Goal: Obtain resource: Download file/media

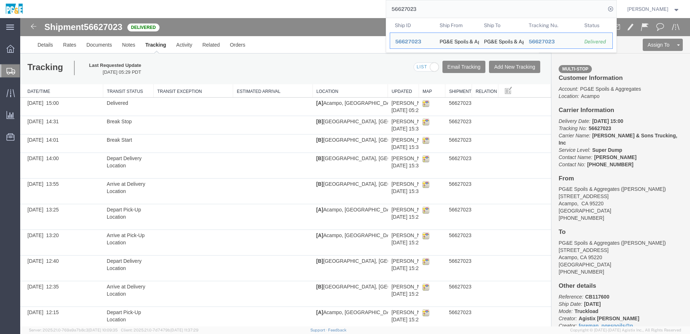
click at [414, 7] on input "56627023" at bounding box center [496, 8] width 220 height 17
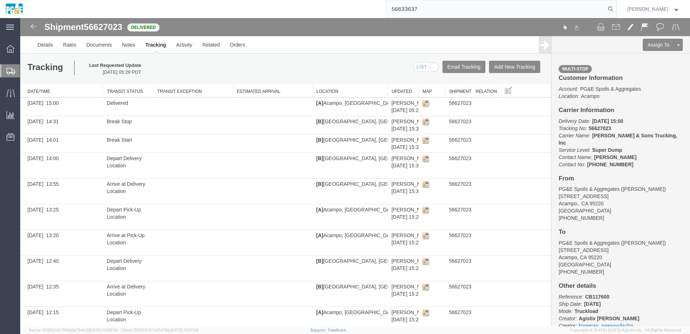
type input "56633637"
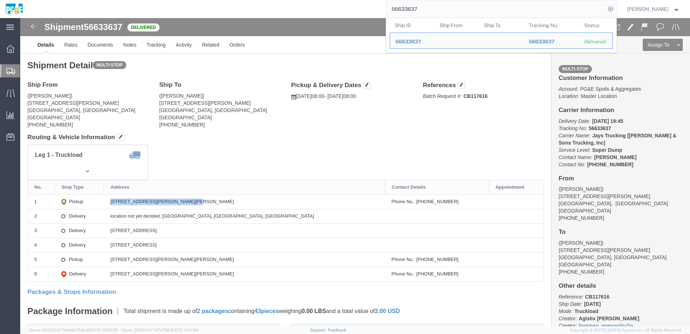
drag, startPoint x: 122, startPoint y: 181, endPoint x: 196, endPoint y: 185, distance: 74.5
click div "[STREET_ADDRESS][PERSON_NAME][PERSON_NAME]"
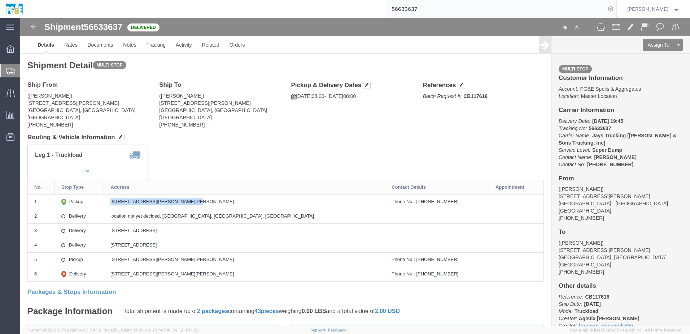
copy div "[STREET_ADDRESS][PERSON_NAME][PERSON_NAME]"
drag, startPoint x: 119, startPoint y: 214, endPoint x: 242, endPoint y: 216, distance: 122.8
click td "[STREET_ADDRESS]"
copy div "[STREET_ADDRESS]"
click link "Documents"
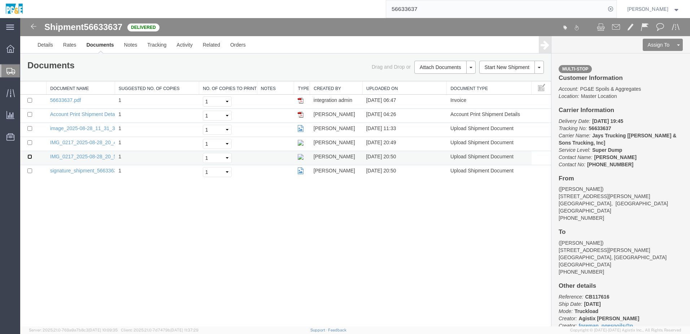
click at [30, 156] on input "checkbox" at bounding box center [29, 156] width 5 height 5
checkbox input "true"
click at [30, 139] on td at bounding box center [33, 144] width 26 height 14
click at [29, 142] on input "checkbox" at bounding box center [29, 142] width 5 height 5
checkbox input "true"
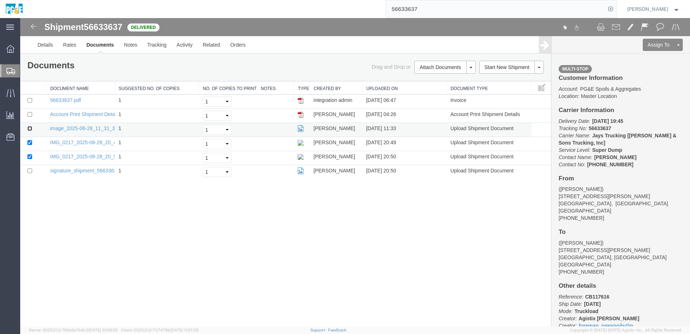
click at [29, 127] on input "checkbox" at bounding box center [29, 128] width 5 height 5
checkbox input "true"
click at [28, 101] on input "checkbox" at bounding box center [29, 100] width 5 height 5
checkbox input "true"
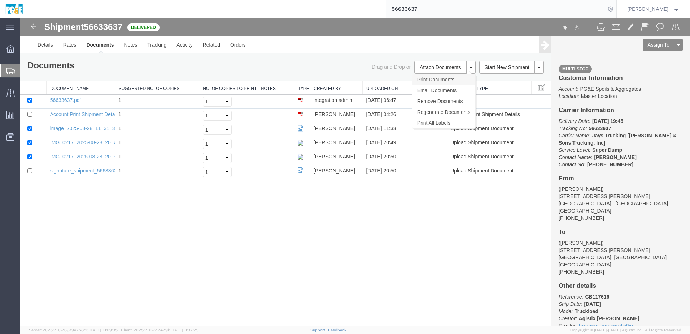
click at [443, 81] on link "Print Documents" at bounding box center [444, 79] width 63 height 11
click at [159, 49] on link "Tracking" at bounding box center [156, 44] width 29 height 17
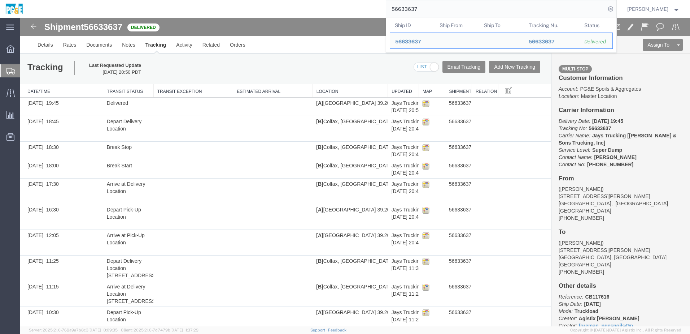
click at [409, 12] on input "56633637" at bounding box center [496, 8] width 220 height 17
paste input "42"
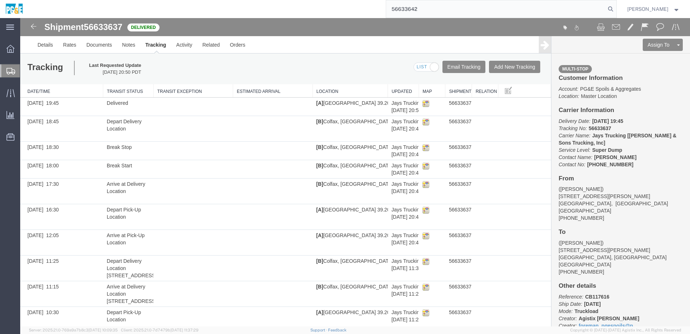
type input "56633642"
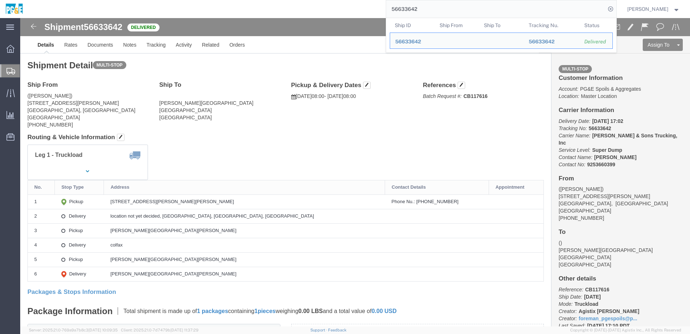
drag, startPoint x: 211, startPoint y: 136, endPoint x: 222, endPoint y: 123, distance: 17.1
click div "Leg 1 - Truckload Vehicle 1: Super Dump Number of trucks: 1"
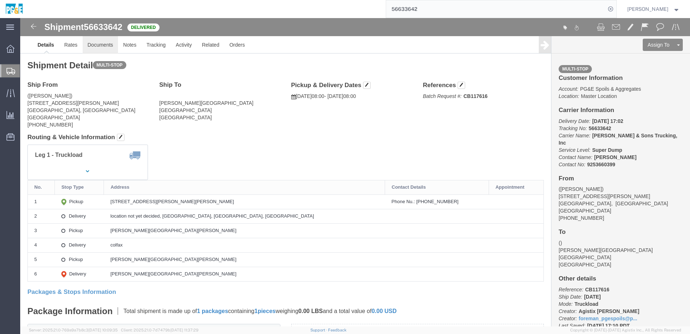
click link "Documents"
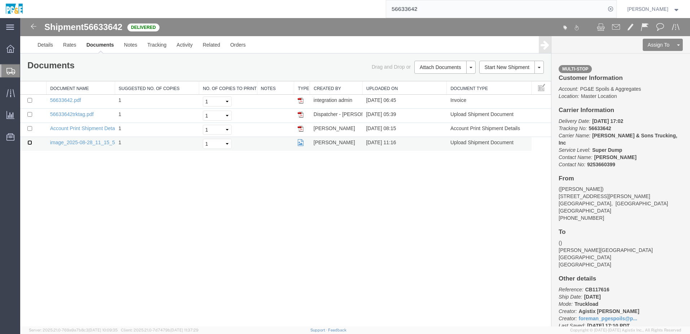
drag, startPoint x: 29, startPoint y: 143, endPoint x: 31, endPoint y: 138, distance: 5.3
click at [29, 143] on input "checkbox" at bounding box center [29, 142] width 5 height 5
checkbox input "true"
click at [29, 113] on input "checkbox" at bounding box center [29, 114] width 5 height 5
checkbox input "true"
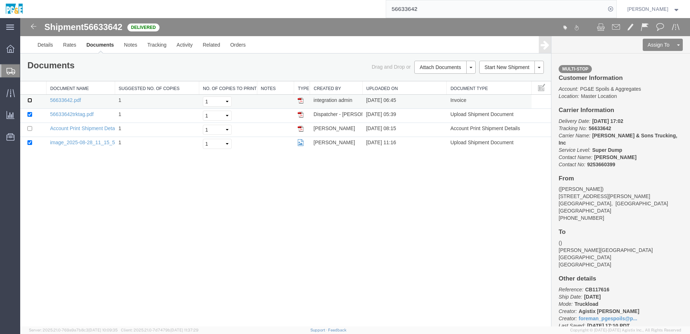
click at [30, 101] on input "checkbox" at bounding box center [29, 100] width 5 height 5
checkbox input "true"
click at [438, 78] on link "Print Documents" at bounding box center [444, 79] width 63 height 11
click at [152, 46] on link "Tracking" at bounding box center [156, 44] width 29 height 17
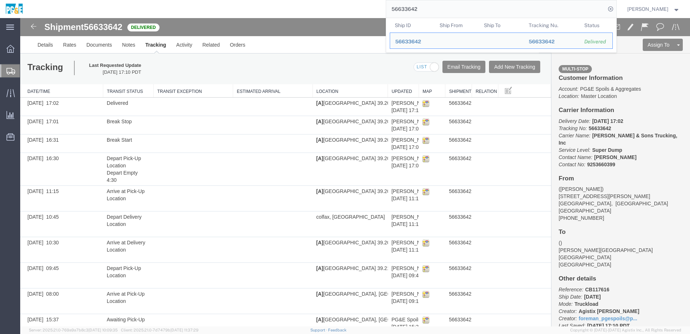
click at [409, 12] on input "56633642" at bounding box center [496, 8] width 220 height 17
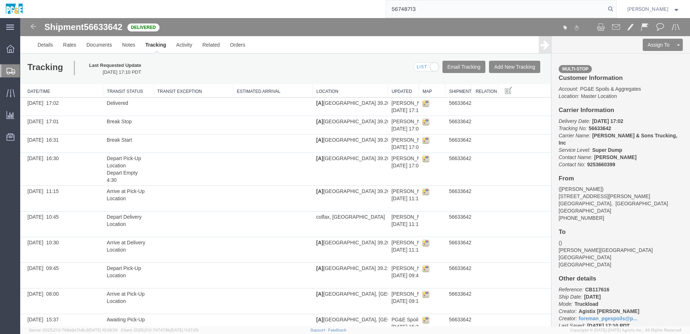
type input "56748713"
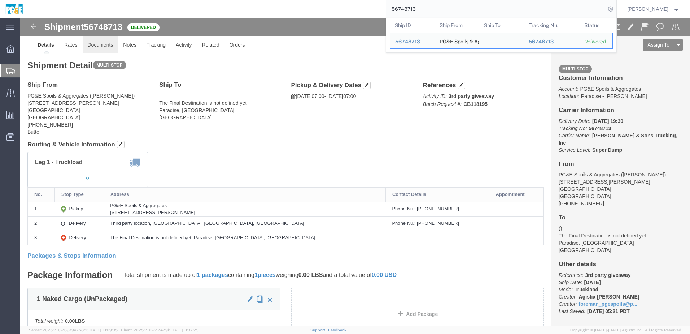
click link "Documents"
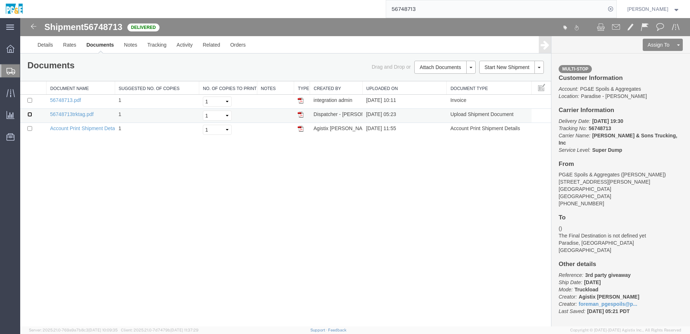
click at [30, 113] on input "checkbox" at bounding box center [29, 114] width 5 height 5
checkbox input "true"
click at [32, 102] on input "checkbox" at bounding box center [29, 100] width 5 height 5
checkbox input "true"
click at [443, 81] on link "Print Documents" at bounding box center [444, 79] width 63 height 11
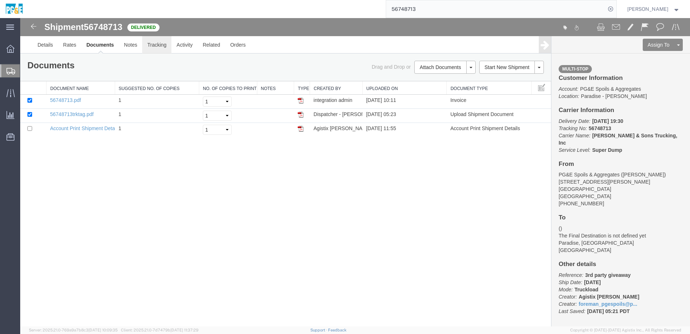
click at [153, 47] on link "Tracking" at bounding box center [156, 44] width 29 height 17
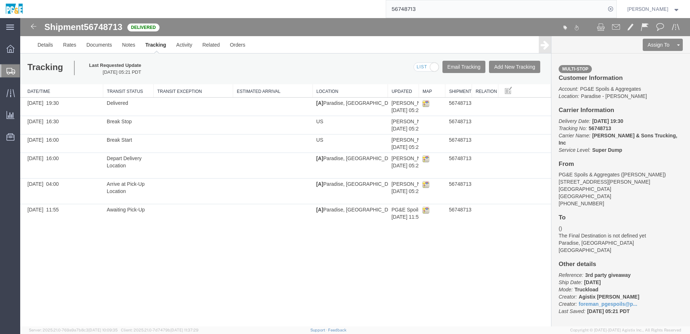
click at [415, 9] on input "56748713" at bounding box center [496, 8] width 220 height 17
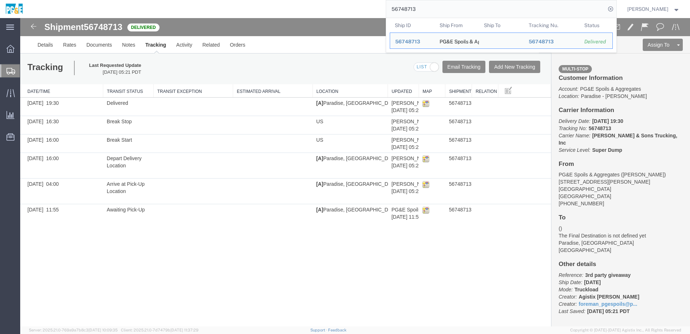
click at [415, 9] on input "56748713" at bounding box center [496, 8] width 220 height 17
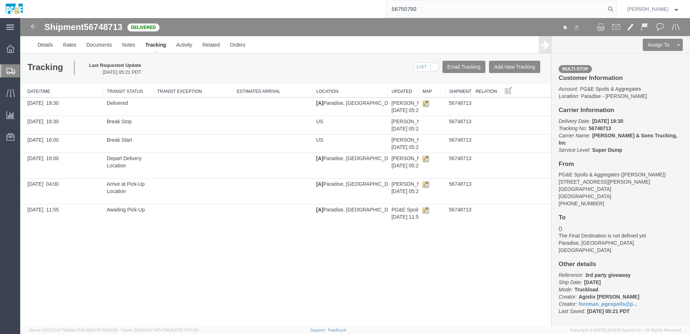
type input "56750792"
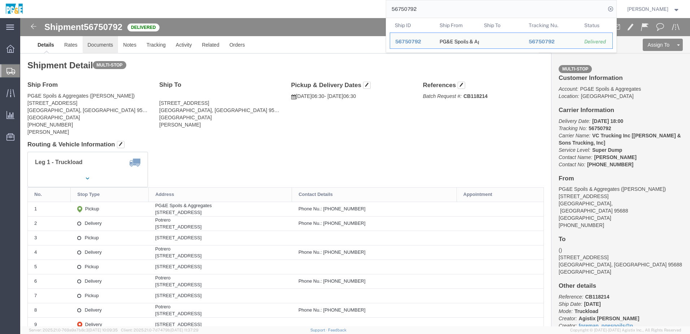
click link "Documents"
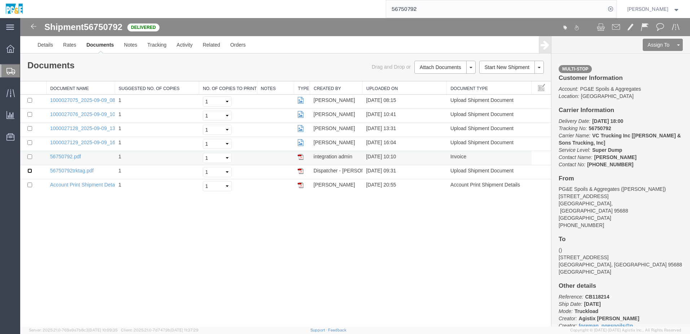
drag, startPoint x: 30, startPoint y: 170, endPoint x: 30, endPoint y: 164, distance: 6.5
click at [30, 170] on input "checkbox" at bounding box center [29, 170] width 5 height 5
checkbox input "true"
click at [30, 157] on input "checkbox" at bounding box center [29, 156] width 5 height 5
checkbox input "true"
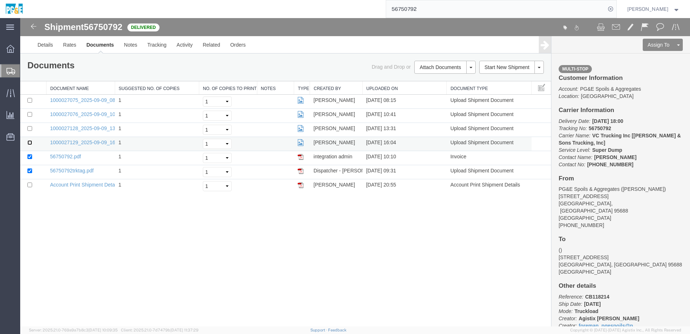
click at [29, 143] on input "checkbox" at bounding box center [29, 142] width 5 height 5
checkbox input "true"
click at [30, 127] on input "checkbox" at bounding box center [29, 128] width 5 height 5
checkbox input "true"
click at [30, 115] on input "checkbox" at bounding box center [29, 114] width 5 height 5
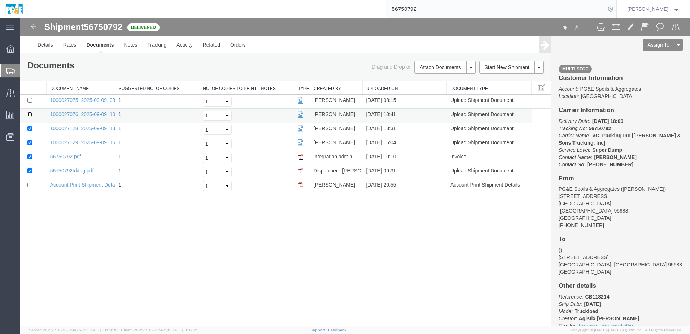
checkbox input "true"
click at [30, 99] on input "checkbox" at bounding box center [29, 100] width 5 height 5
checkbox input "true"
click at [438, 82] on link "Print Documents" at bounding box center [444, 79] width 63 height 11
click at [152, 45] on link "Tracking" at bounding box center [156, 44] width 29 height 17
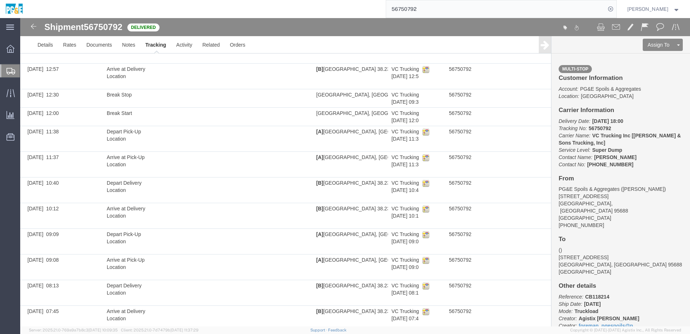
scroll to position [263, 0]
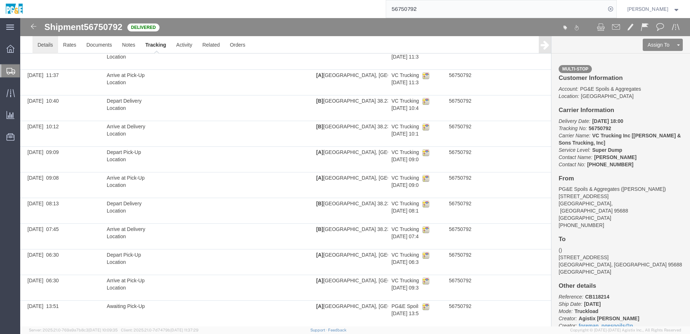
click at [45, 43] on link "Details" at bounding box center [45, 44] width 26 height 17
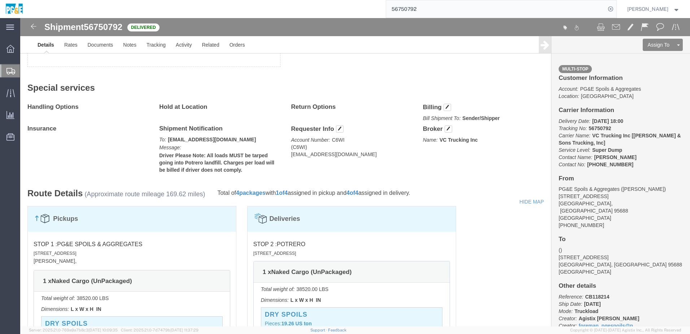
scroll to position [618, 0]
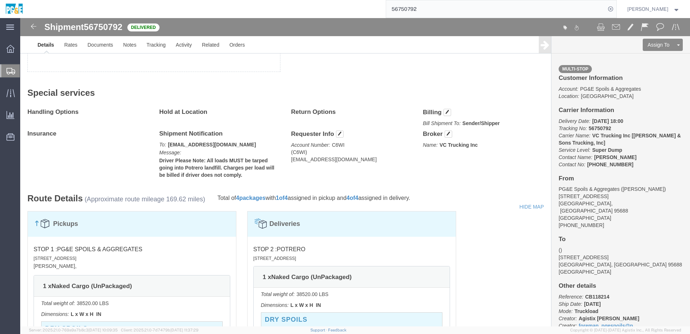
click at [410, 12] on input "56750792" at bounding box center [496, 8] width 220 height 17
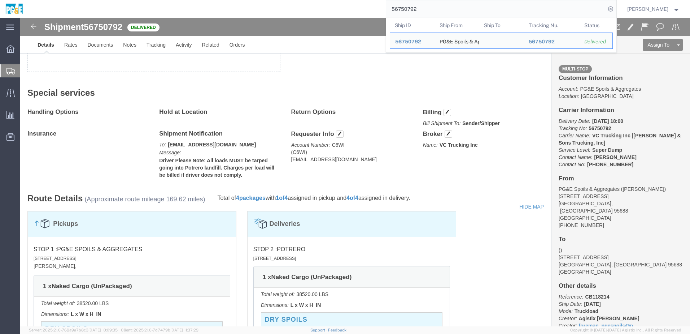
click at [410, 12] on input "56750792" at bounding box center [496, 8] width 220 height 17
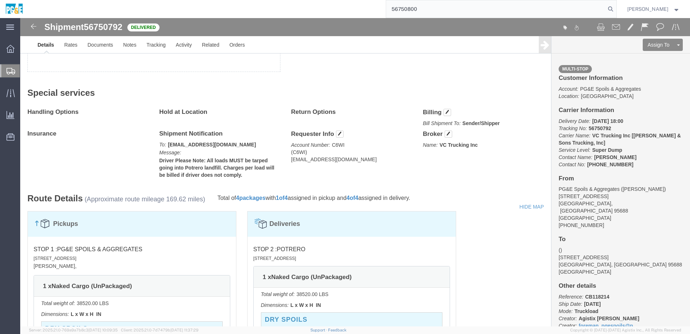
type input "56750800"
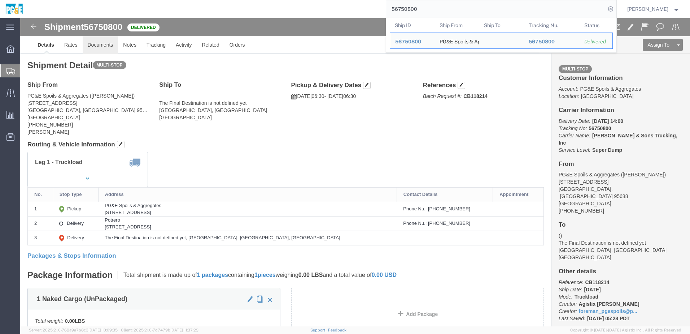
click link "Documents"
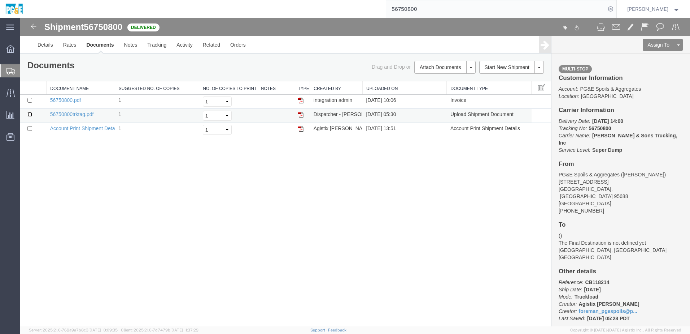
click at [30, 114] on input "checkbox" at bounding box center [29, 114] width 5 height 5
checkbox input "true"
click at [30, 100] on input "checkbox" at bounding box center [29, 100] width 5 height 5
checkbox input "true"
click at [437, 80] on link "Print Documents" at bounding box center [444, 79] width 63 height 11
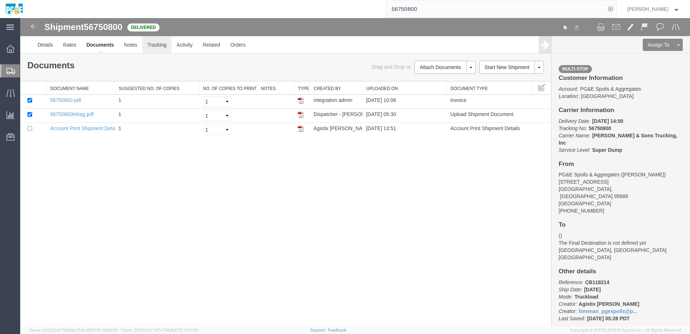
click at [155, 47] on link "Tracking" at bounding box center [156, 44] width 29 height 17
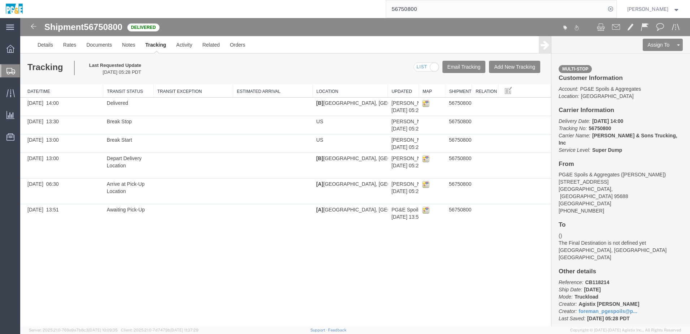
click at [416, 11] on input "56750800" at bounding box center [496, 8] width 220 height 17
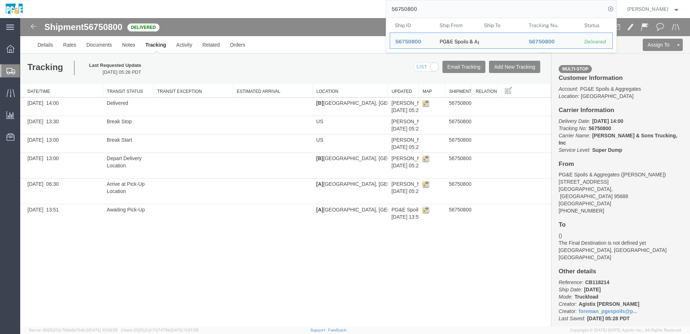
click at [416, 11] on input "56750800" at bounding box center [496, 8] width 220 height 17
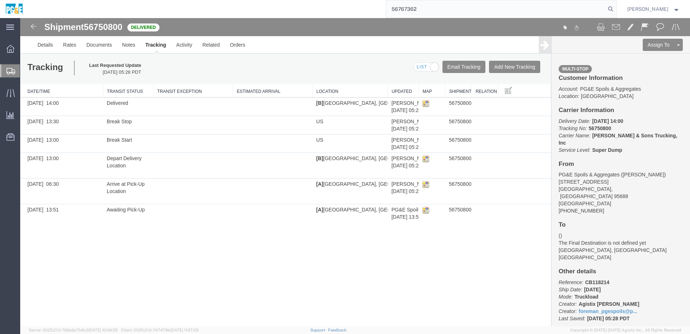
type input "56767362"
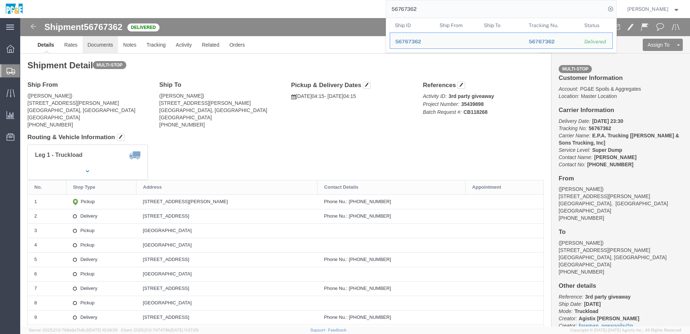
click link "Documents"
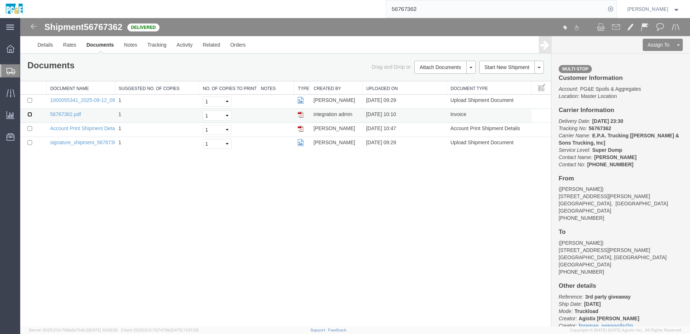
click at [30, 114] on input "checkbox" at bounding box center [29, 114] width 5 height 5
checkbox input "true"
click at [29, 101] on input "checkbox" at bounding box center [29, 100] width 5 height 5
checkbox input "true"
click at [430, 80] on link "Print Documents" at bounding box center [444, 79] width 63 height 11
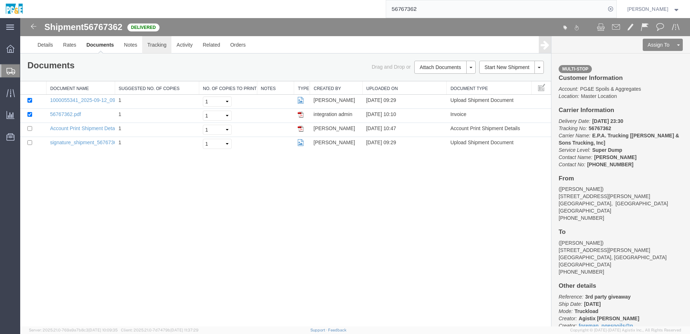
click at [156, 43] on link "Tracking" at bounding box center [156, 44] width 29 height 17
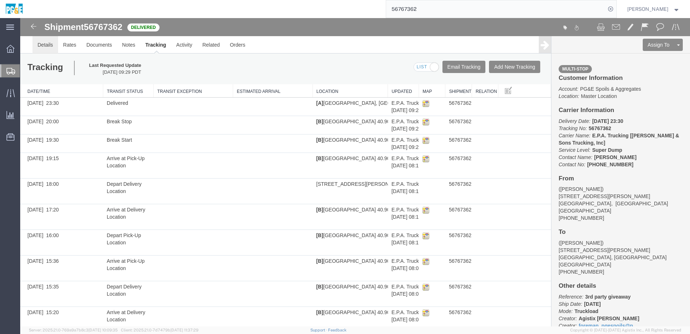
click at [55, 44] on link "Details" at bounding box center [45, 44] width 26 height 17
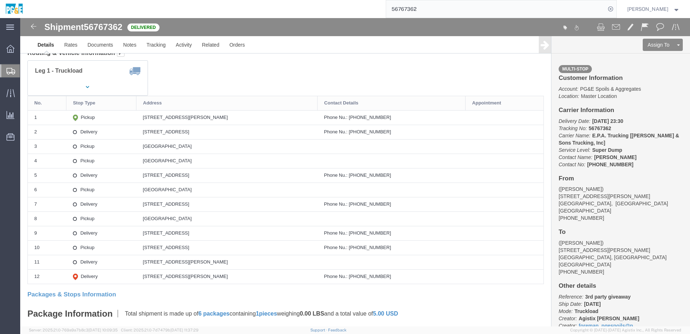
scroll to position [72, 0]
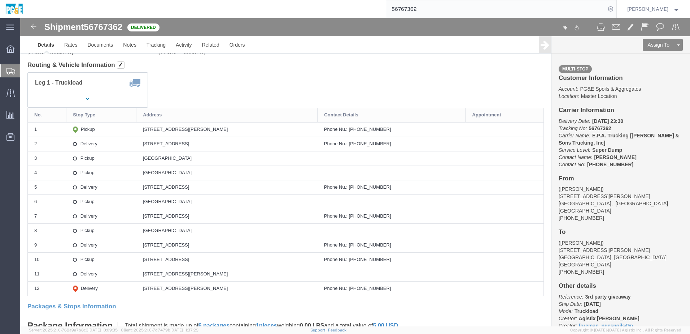
click div "[STREET_ADDRESS][PERSON_NAME]"
drag, startPoint x: 123, startPoint y: 110, endPoint x: 216, endPoint y: 113, distance: 93.2
click td "[STREET_ADDRESS][PERSON_NAME]"
copy div "[STREET_ADDRESS][PERSON_NAME]"
click td "[STREET_ADDRESS]"
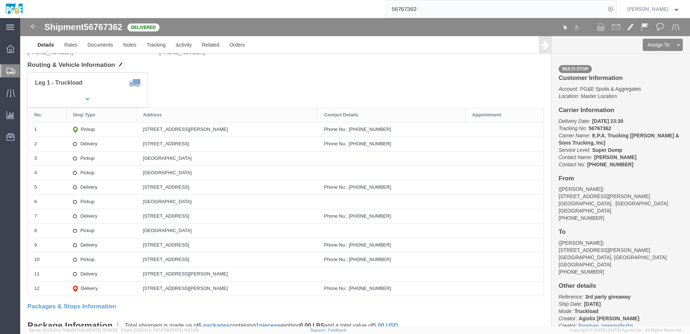
drag, startPoint x: 207, startPoint y: 126, endPoint x: 176, endPoint y: 124, distance: 31.1
click div "[STREET_ADDRESS]"
drag, startPoint x: 123, startPoint y: 125, endPoint x: 202, endPoint y: 126, distance: 78.4
click div "[STREET_ADDRESS]"
copy div "[STREET_ADDRESS]"
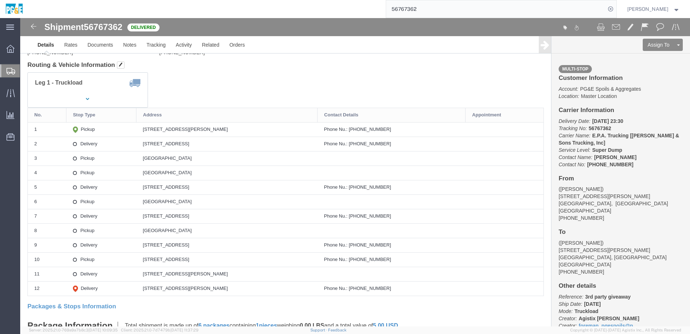
click at [413, 7] on input "56767362" at bounding box center [496, 8] width 220 height 17
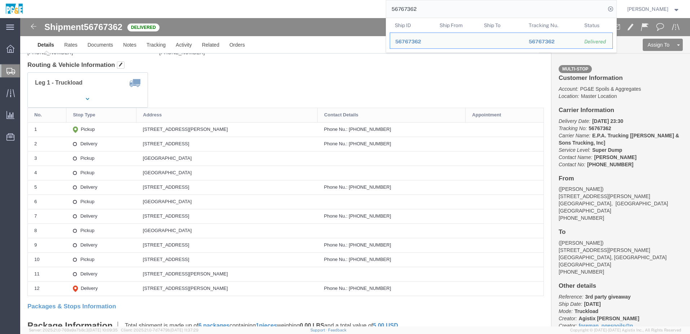
click at [413, 7] on input "56767362" at bounding box center [496, 8] width 220 height 17
paste input "4"
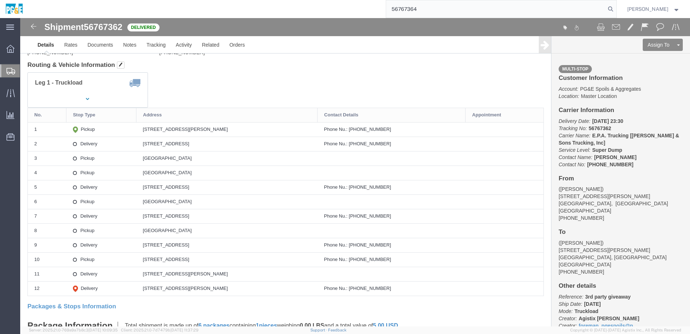
type input "56767364"
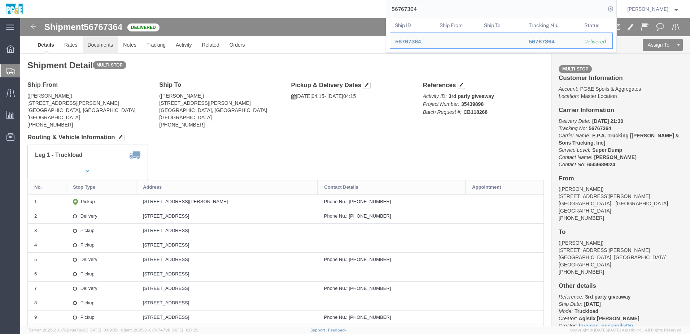
click link "Documents"
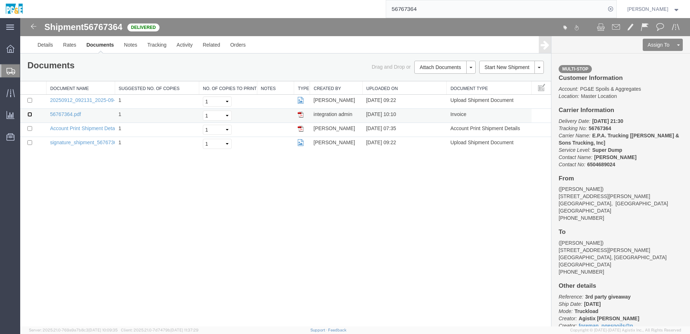
click at [31, 114] on input "checkbox" at bounding box center [29, 114] width 5 height 5
checkbox input "true"
click at [32, 100] on input "checkbox" at bounding box center [29, 100] width 5 height 5
checkbox input "true"
click at [447, 77] on link "Print Documents" at bounding box center [444, 79] width 63 height 11
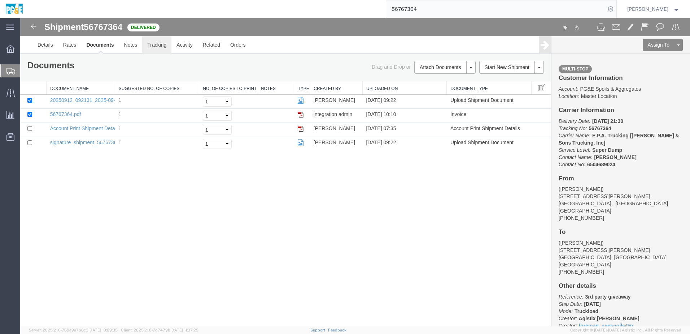
click at [157, 46] on link "Tracking" at bounding box center [156, 44] width 29 height 17
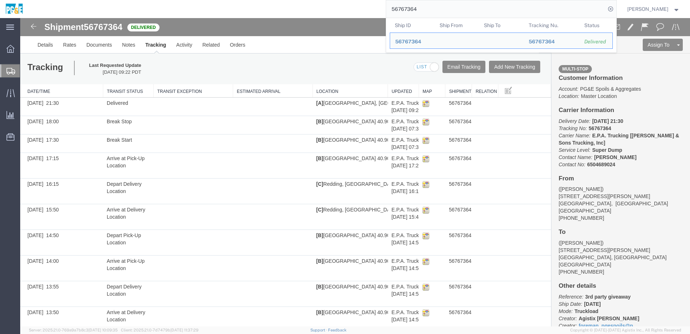
click at [412, 3] on input "56767364" at bounding box center [496, 8] width 220 height 17
paste input "9559"
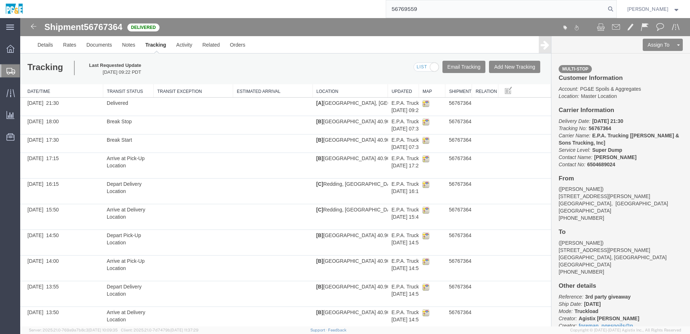
type input "56769559"
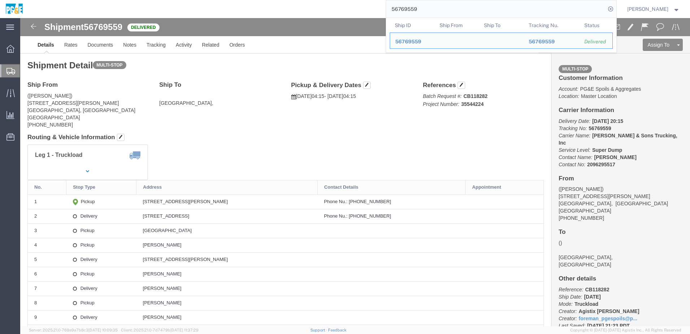
click div "Leg 1 - Truckload Vehicle 1: Super Dump Number of trucks: 1"
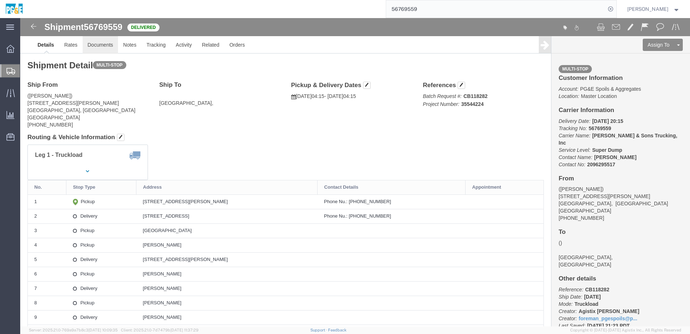
click link "Documents"
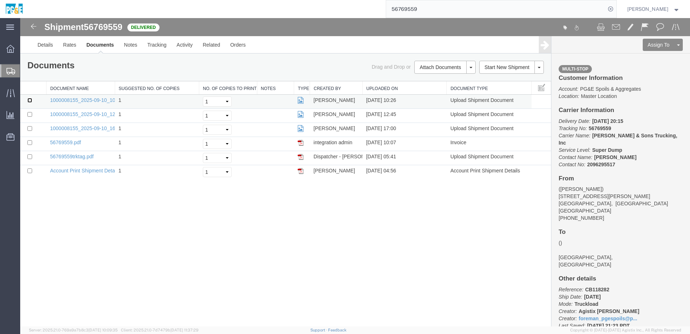
click at [30, 101] on input "checkbox" at bounding box center [29, 100] width 5 height 5
checkbox input "true"
click at [30, 116] on input "checkbox" at bounding box center [29, 114] width 5 height 5
checkbox input "true"
click at [30, 126] on input "checkbox" at bounding box center [29, 128] width 5 height 5
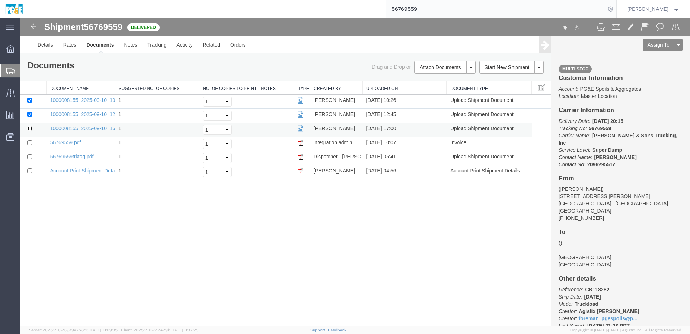
checkbox input "true"
click at [29, 140] on td at bounding box center [33, 144] width 26 height 14
click at [28, 155] on input "checkbox" at bounding box center [29, 156] width 5 height 5
checkbox input "true"
click at [29, 144] on input "checkbox" at bounding box center [29, 142] width 5 height 5
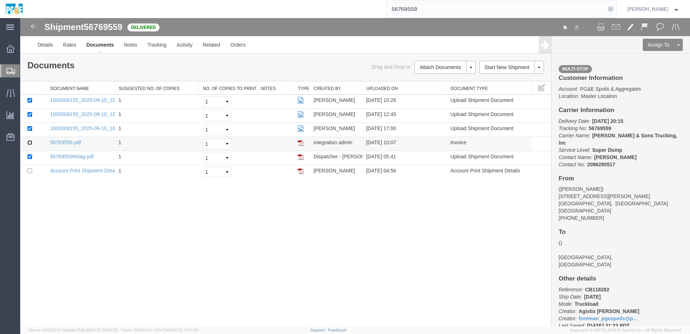
checkbox input "true"
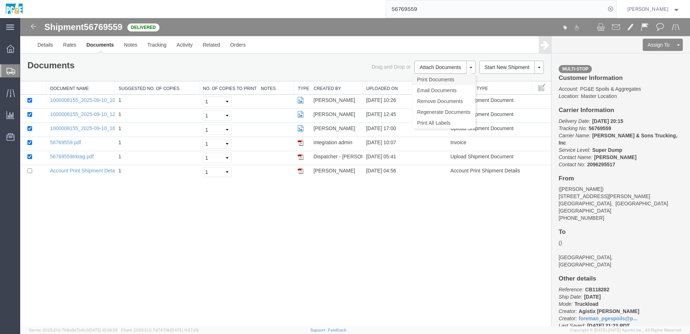
click at [430, 82] on link "Print Documents" at bounding box center [444, 79] width 63 height 11
click at [146, 48] on link "Tracking" at bounding box center [156, 44] width 29 height 17
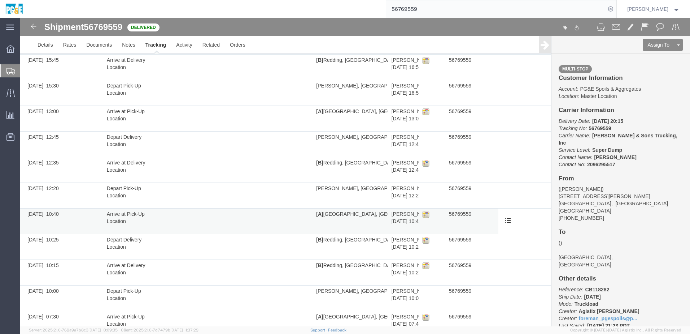
scroll to position [186, 0]
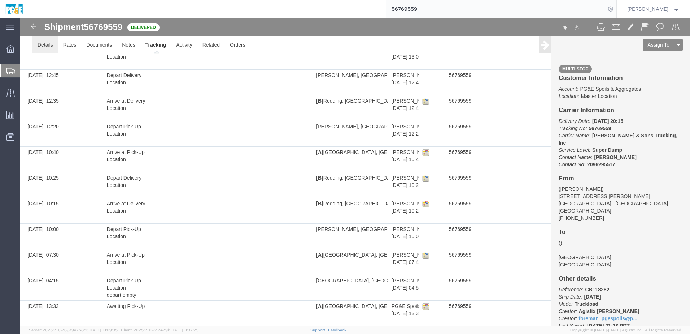
click at [50, 49] on link "Details" at bounding box center [45, 44] width 26 height 17
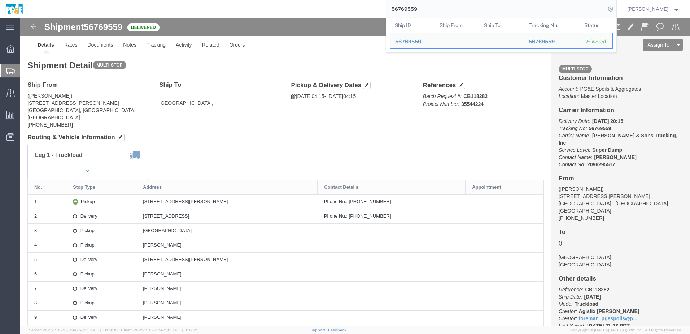
click at [415, 5] on input "56769559" at bounding box center [496, 8] width 220 height 17
paste input "62"
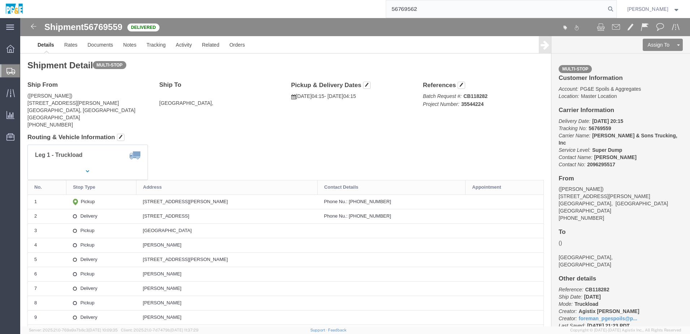
type input "56769562"
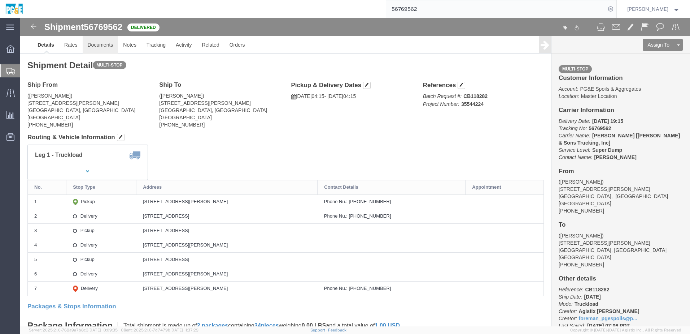
click link "Documents"
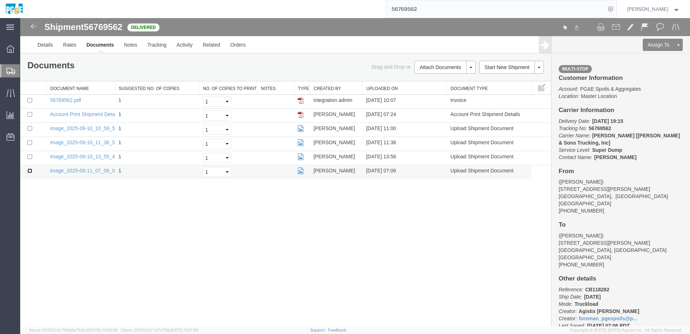
click at [29, 171] on input "checkbox" at bounding box center [29, 170] width 5 height 5
checkbox input "true"
click at [29, 157] on input "checkbox" at bounding box center [29, 156] width 5 height 5
checkbox input "true"
click at [30, 143] on input "checkbox" at bounding box center [29, 142] width 5 height 5
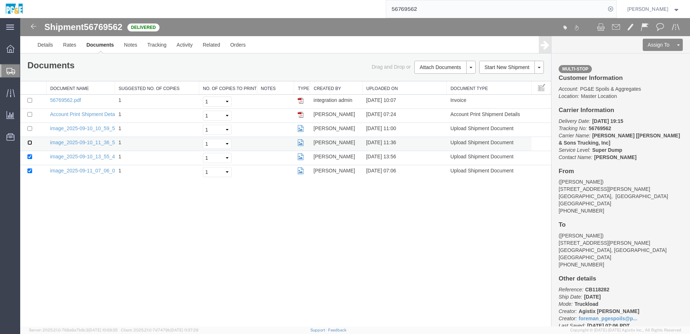
checkbox input "true"
click at [29, 129] on input "checkbox" at bounding box center [29, 128] width 5 height 5
checkbox input "true"
click at [30, 99] on input "checkbox" at bounding box center [29, 100] width 5 height 5
checkbox input "true"
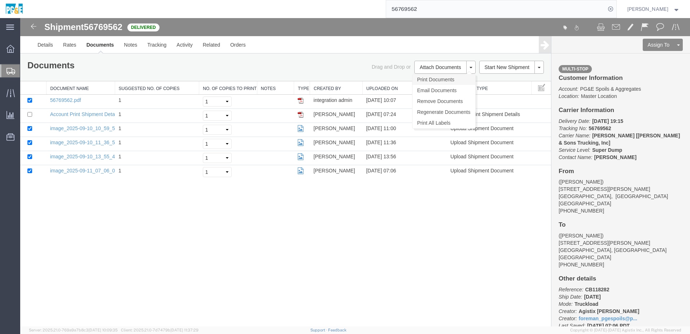
click at [436, 78] on link "Print Documents" at bounding box center [444, 79] width 63 height 11
click at [165, 45] on link "Tracking" at bounding box center [156, 44] width 29 height 17
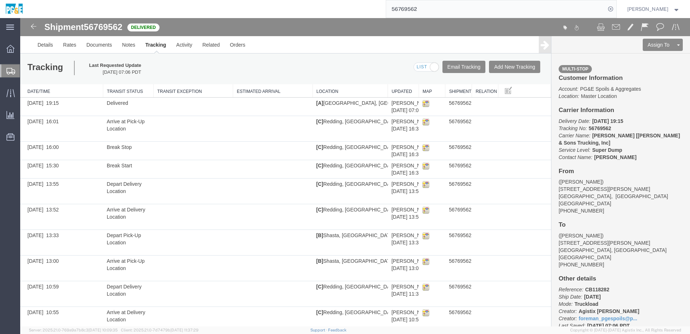
click at [407, 7] on input "56769562" at bounding box center [496, 8] width 220 height 17
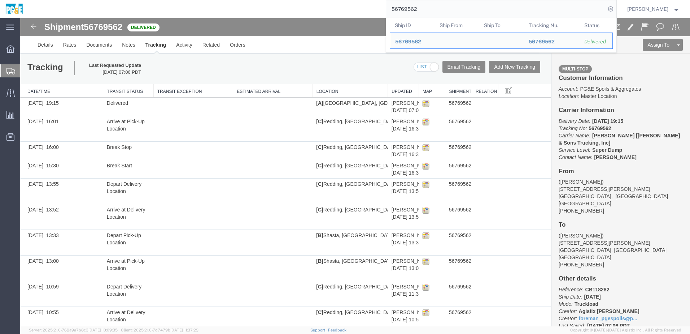
click at [407, 7] on input "56769562" at bounding box center [496, 8] width 220 height 17
paste input "70363"
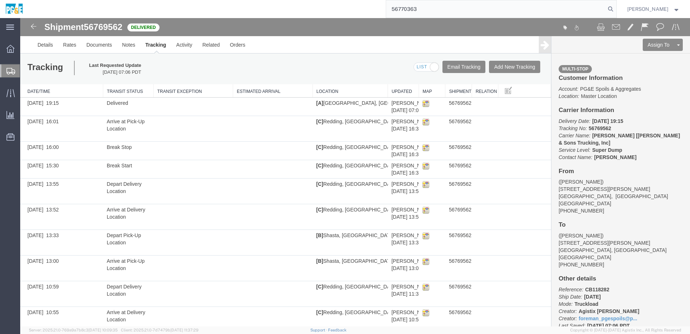
type input "56770363"
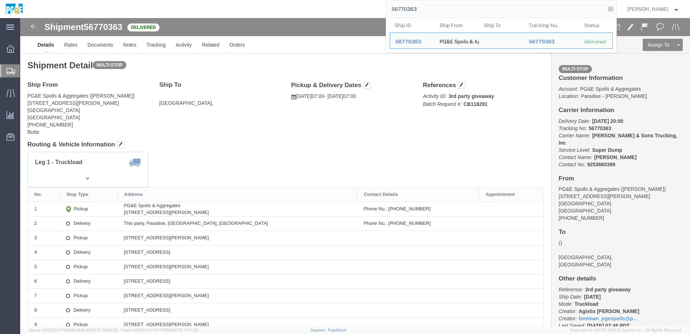
click div "Shipment Detail Multi-stop Ship From PG&E Spoils & Aggregates ([PERSON_NAME]) […"
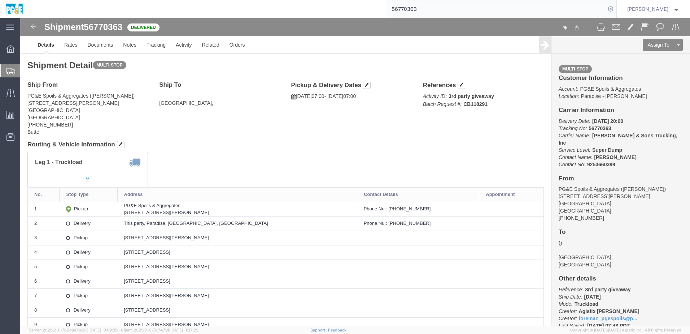
click div "Leg 1 - Truckload Vehicle 1: Super Dump Number of trucks: 1"
click link "Documents"
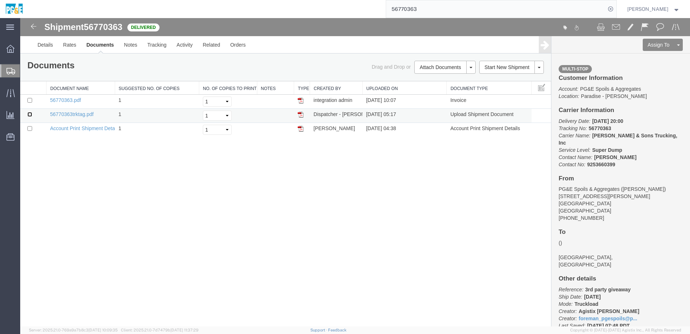
click at [30, 114] on input "checkbox" at bounding box center [29, 114] width 5 height 5
checkbox input "true"
click at [31, 99] on input "checkbox" at bounding box center [29, 100] width 5 height 5
checkbox input "true"
click at [433, 79] on link "Print Documents" at bounding box center [444, 79] width 63 height 11
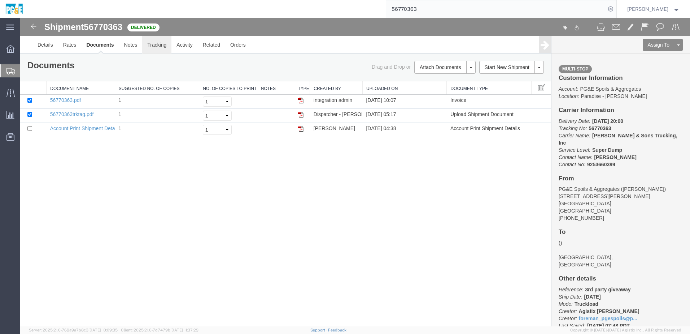
click at [164, 51] on link "Tracking" at bounding box center [156, 44] width 29 height 17
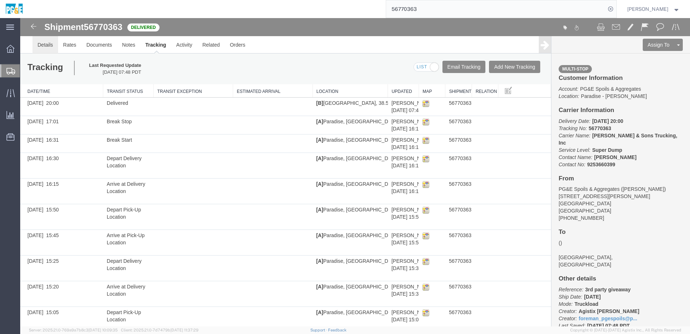
click at [52, 48] on link "Details" at bounding box center [45, 44] width 26 height 17
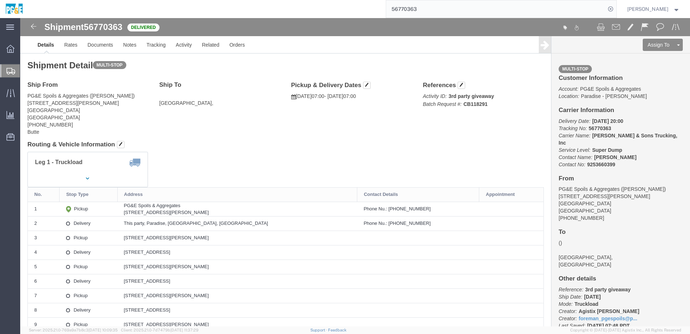
click at [412, 10] on input "56770363" at bounding box center [496, 8] width 220 height 17
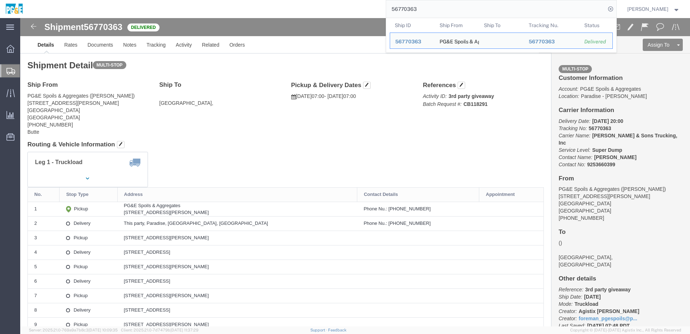
click at [412, 10] on input "56770363" at bounding box center [496, 8] width 220 height 17
paste input "67368"
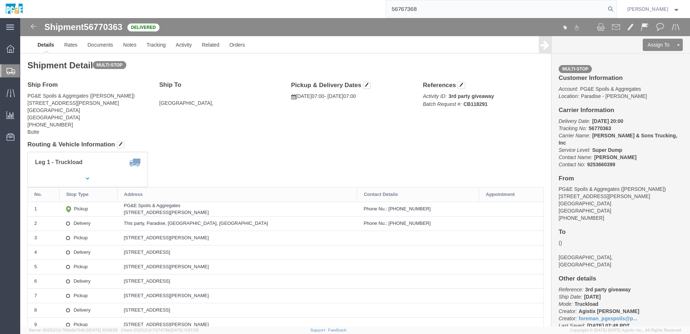
type input "56767368"
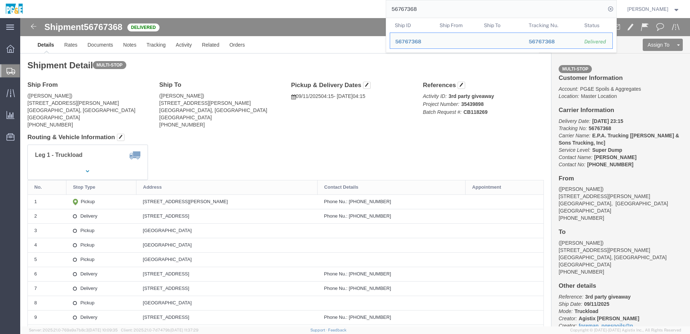
click address "([PERSON_NAME]) [STREET_ADDRESS][PERSON_NAME] [PHONE_NUMBER]"
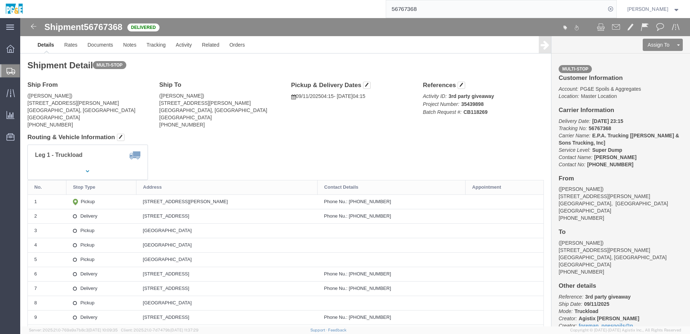
drag, startPoint x: 122, startPoint y: 183, endPoint x: 225, endPoint y: 183, distance: 103.3
click td "[STREET_ADDRESS][PERSON_NAME]"
copy div "[STREET_ADDRESS][PERSON_NAME]"
click link "Documents"
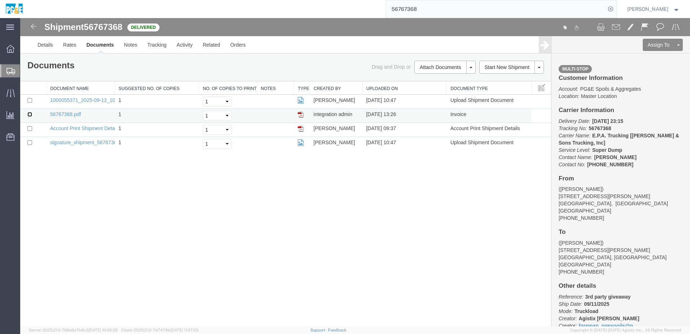
click at [30, 115] on input "checkbox" at bounding box center [29, 114] width 5 height 5
checkbox input "true"
click at [30, 102] on input "checkbox" at bounding box center [29, 100] width 5 height 5
checkbox input "true"
click at [441, 82] on link "Print Documents" at bounding box center [444, 79] width 63 height 11
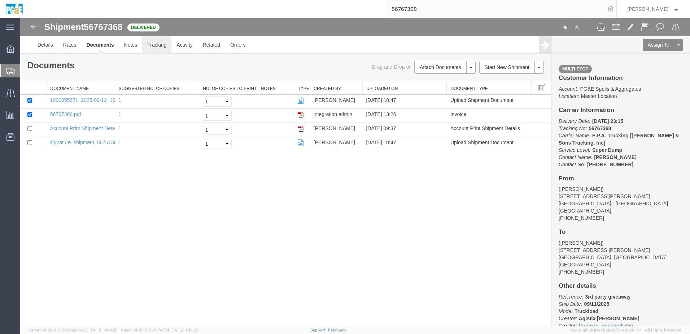
click at [156, 45] on link "Tracking" at bounding box center [156, 44] width 29 height 17
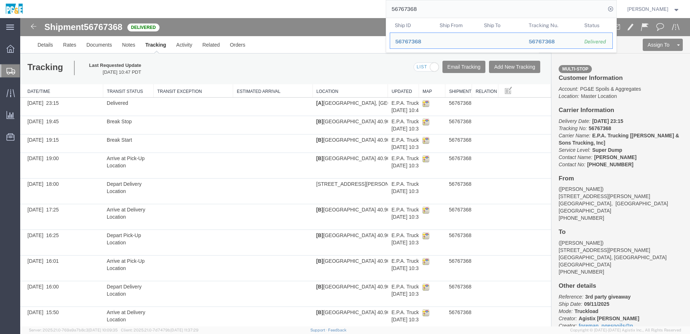
click at [409, 2] on input "56767368" at bounding box center [496, 8] width 220 height 17
paste input "76"
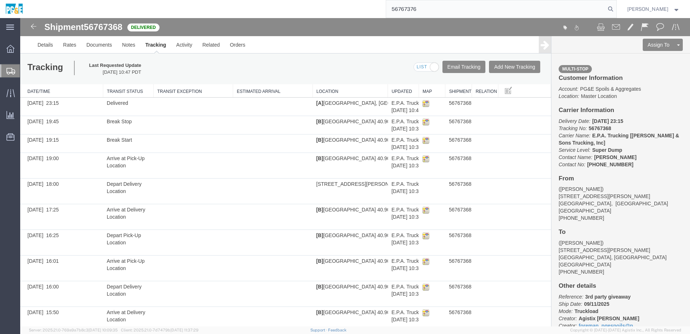
type input "56767376"
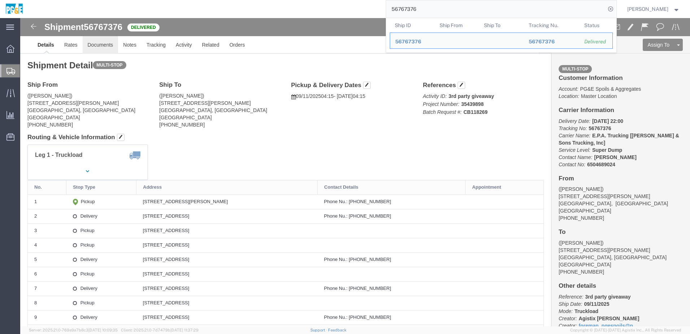
click link "Documents"
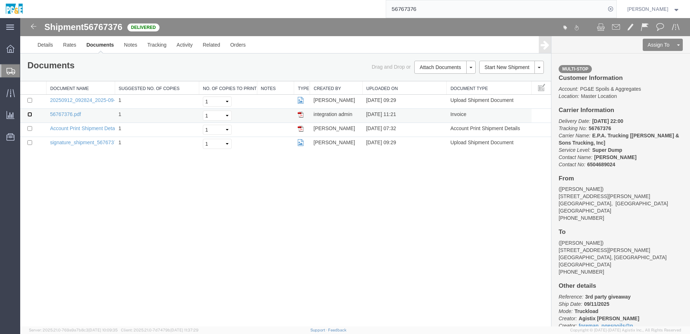
click at [30, 114] on input "checkbox" at bounding box center [29, 114] width 5 height 5
checkbox input "true"
click at [29, 100] on input "checkbox" at bounding box center [29, 100] width 5 height 5
checkbox input "true"
click at [432, 84] on link "Print Documents" at bounding box center [444, 79] width 63 height 11
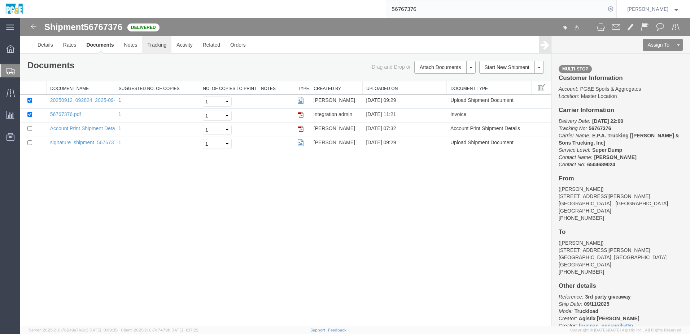
click at [164, 47] on link "Tracking" at bounding box center [156, 44] width 29 height 17
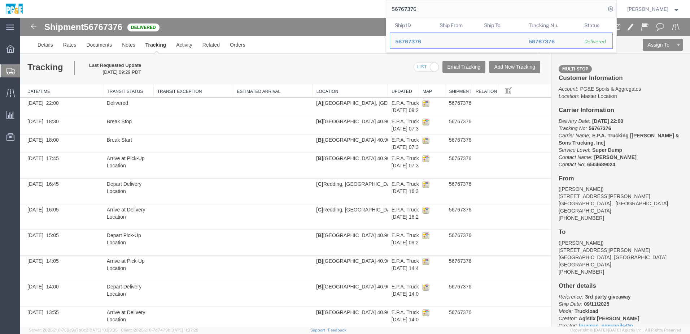
click at [408, 10] on input "56767376" at bounding box center [496, 8] width 220 height 17
paste input "9573"
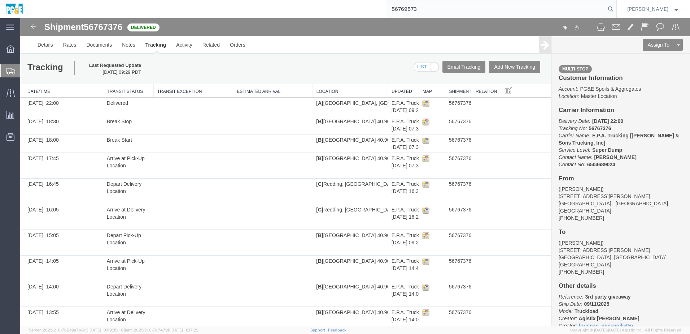
type input "56769573"
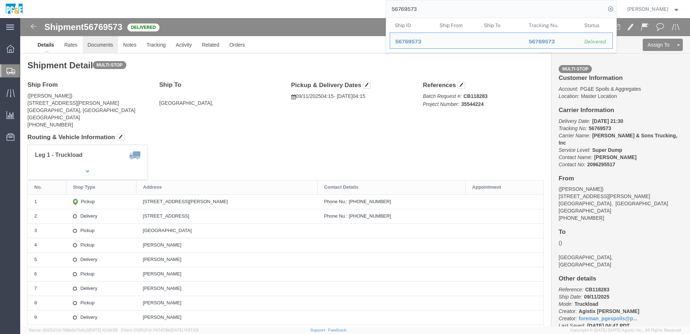
click link "Documents"
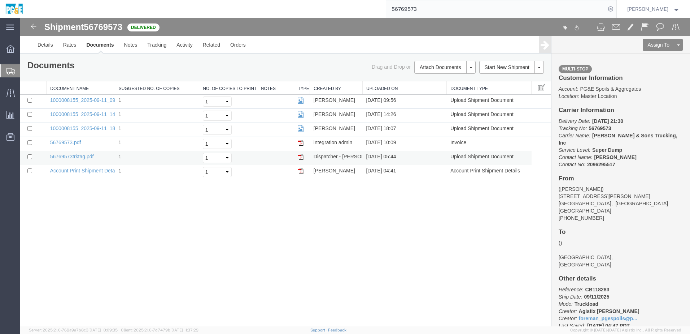
click at [32, 156] on td at bounding box center [33, 158] width 26 height 14
click at [30, 156] on input "checkbox" at bounding box center [29, 156] width 5 height 5
checkbox input "true"
click at [29, 139] on td at bounding box center [33, 144] width 26 height 14
click at [29, 127] on input "checkbox" at bounding box center [29, 128] width 5 height 5
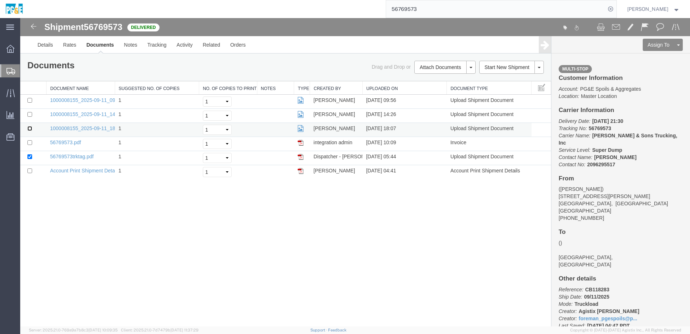
checkbox input "true"
click at [28, 143] on input "checkbox" at bounding box center [29, 142] width 5 height 5
checkbox input "true"
click at [30, 113] on input "checkbox" at bounding box center [29, 114] width 5 height 5
checkbox input "true"
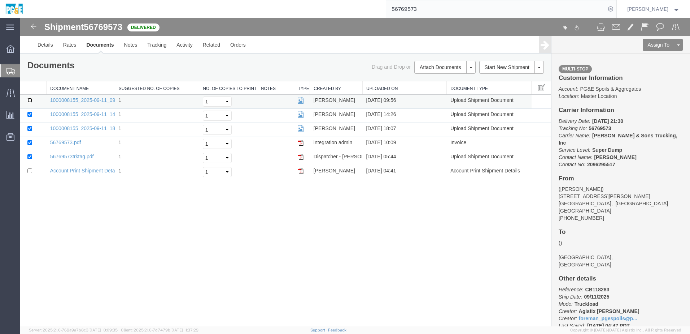
click at [30, 100] on input "checkbox" at bounding box center [29, 100] width 5 height 5
checkbox input "true"
click at [439, 80] on link "Print Documents" at bounding box center [444, 79] width 63 height 11
click at [162, 49] on link "Tracking" at bounding box center [156, 44] width 29 height 17
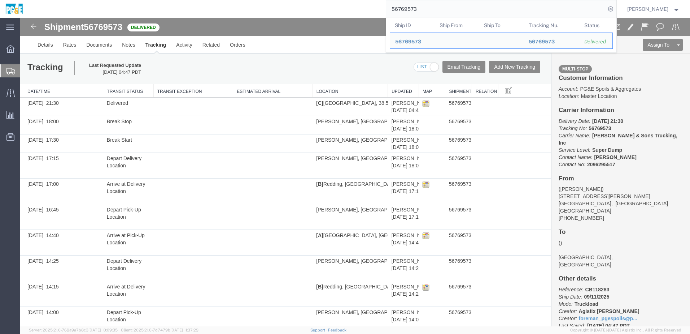
click at [408, 9] on input "56769573" at bounding box center [496, 8] width 220 height 17
paste input "600"
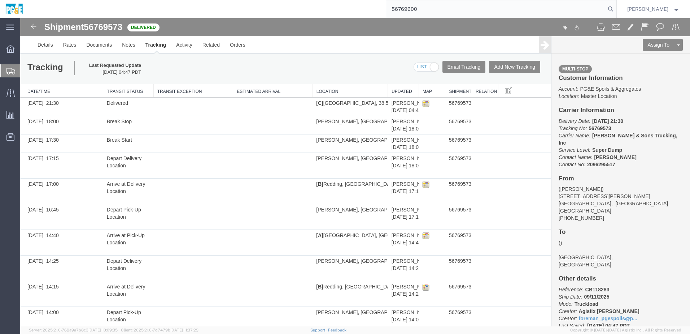
type input "56769600"
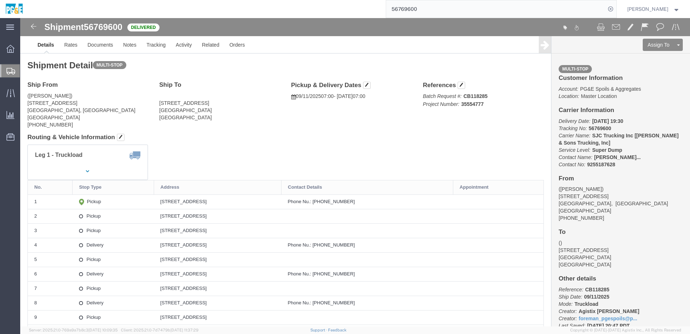
click div "Ship To [STREET_ADDRESS]"
click div "Leg 1 - Truckload Vehicle 1: Super Dump Number of trucks: 1"
click link "Documents"
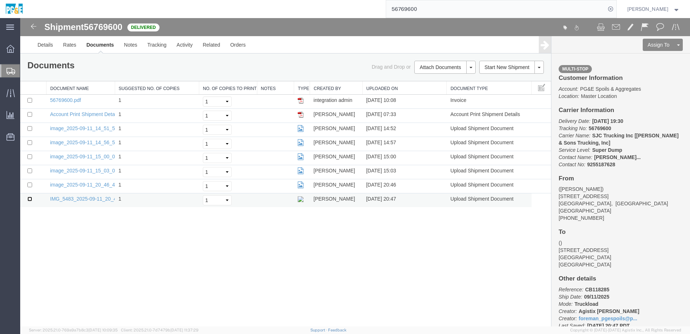
click at [30, 200] on input "checkbox" at bounding box center [29, 198] width 5 height 5
checkbox input "true"
click at [30, 185] on input "checkbox" at bounding box center [29, 184] width 5 height 5
checkbox input "true"
click at [29, 172] on input "checkbox" at bounding box center [29, 170] width 5 height 5
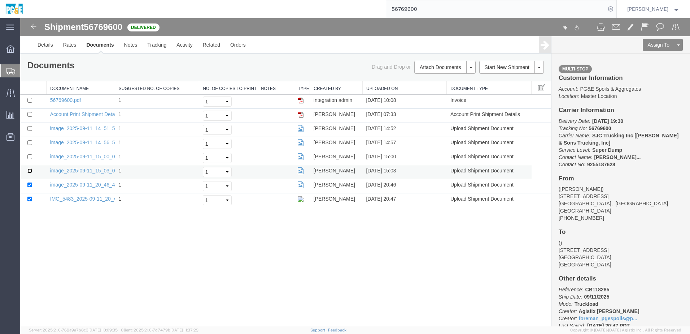
checkbox input "true"
click at [30, 156] on input "checkbox" at bounding box center [29, 156] width 5 height 5
checkbox input "true"
click at [30, 143] on input "checkbox" at bounding box center [29, 142] width 5 height 5
checkbox input "true"
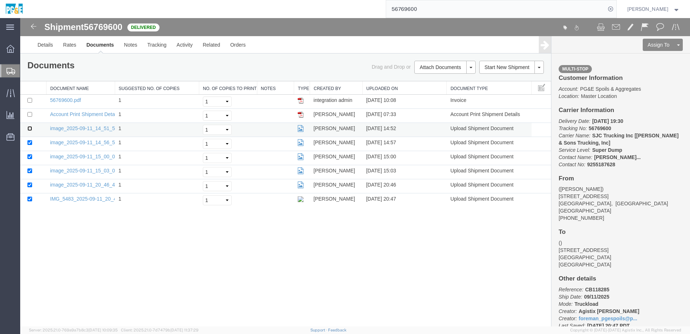
click at [30, 128] on input "checkbox" at bounding box center [29, 128] width 5 height 5
checkbox input "true"
click at [31, 99] on input "checkbox" at bounding box center [29, 100] width 5 height 5
checkbox input "true"
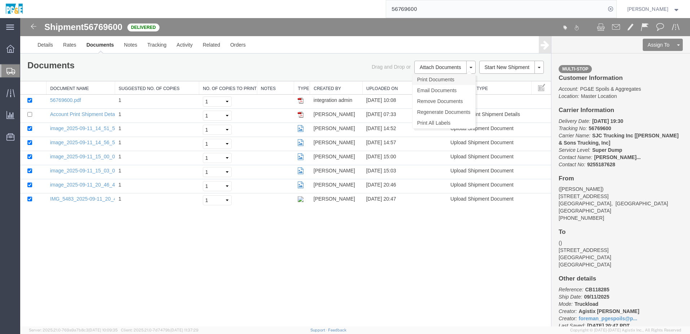
click at [452, 81] on link "Print Documents" at bounding box center [444, 79] width 63 height 11
click at [159, 47] on link "Tracking" at bounding box center [156, 44] width 29 height 17
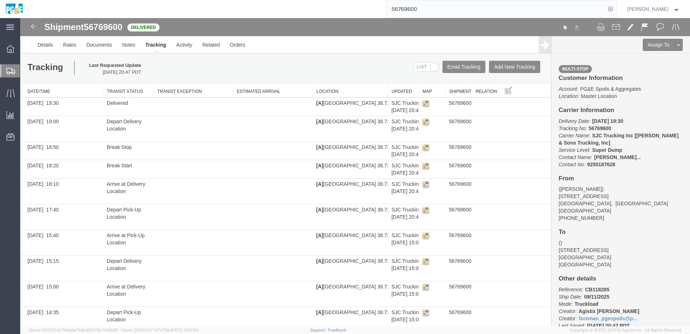
click at [408, 5] on input "56769600" at bounding box center [496, 8] width 220 height 17
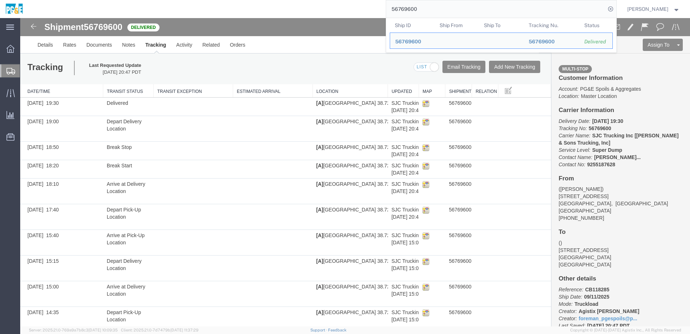
click at [408, 5] on input "56769600" at bounding box center [496, 8] width 220 height 17
paste input "3"
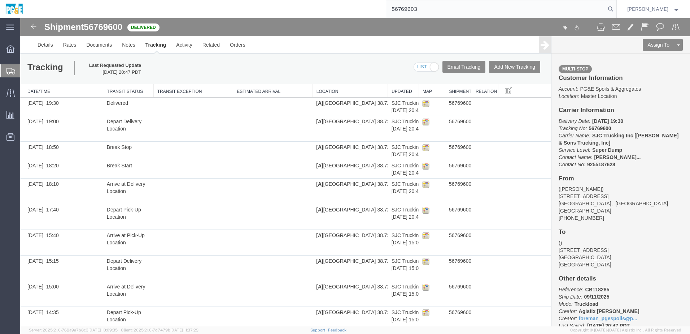
type input "56769603"
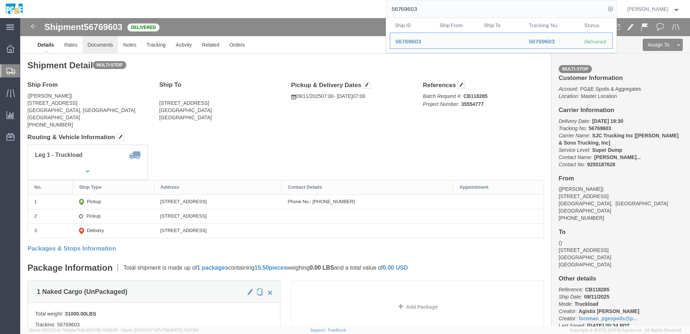
click link "Documents"
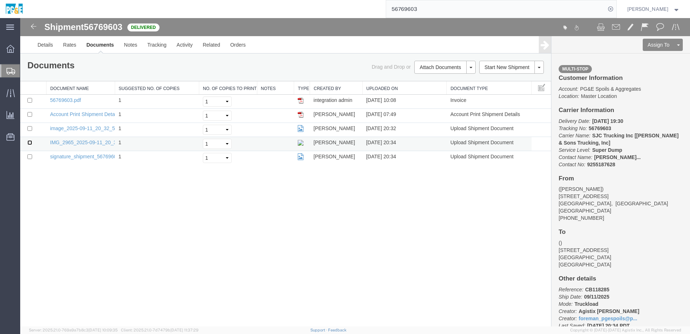
click at [29, 142] on input "checkbox" at bounding box center [29, 142] width 5 height 5
checkbox input "true"
click at [29, 129] on input "checkbox" at bounding box center [29, 128] width 5 height 5
checkbox input "true"
click at [29, 99] on input "checkbox" at bounding box center [29, 100] width 5 height 5
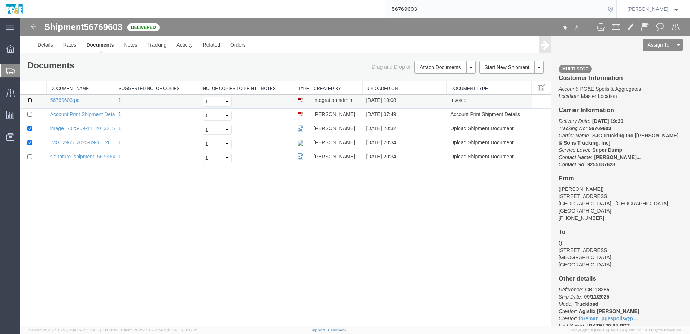
checkbox input "true"
click at [437, 82] on link "Print Documents" at bounding box center [444, 79] width 63 height 11
click at [152, 42] on link "Tracking" at bounding box center [156, 44] width 29 height 17
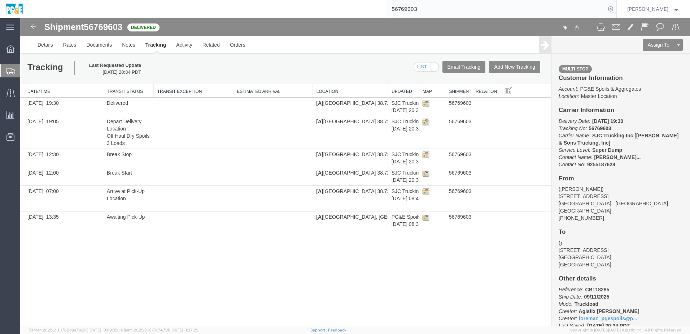
click at [414, 8] on input "56769603" at bounding box center [496, 8] width 220 height 17
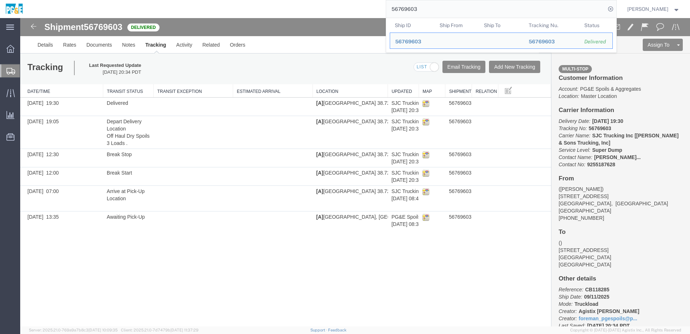
click at [414, 8] on input "56769603" at bounding box center [496, 8] width 220 height 17
paste input "81517"
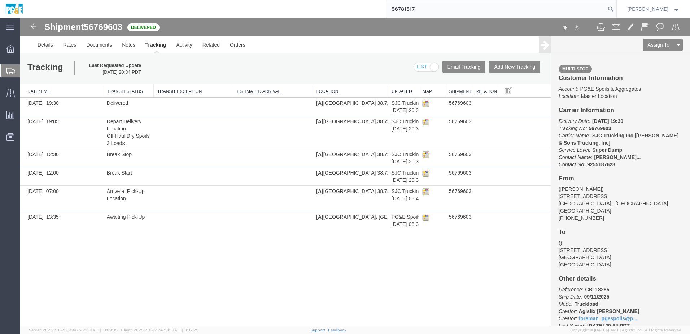
type input "56781517"
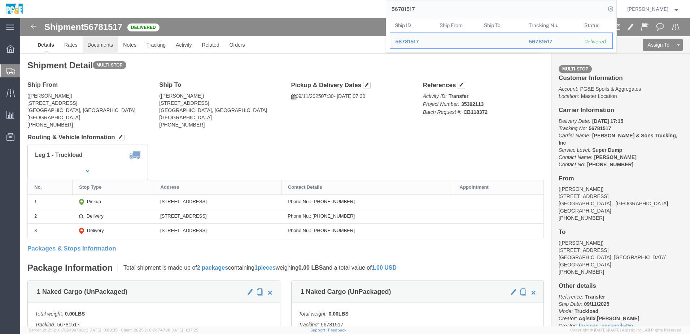
click link "Documents"
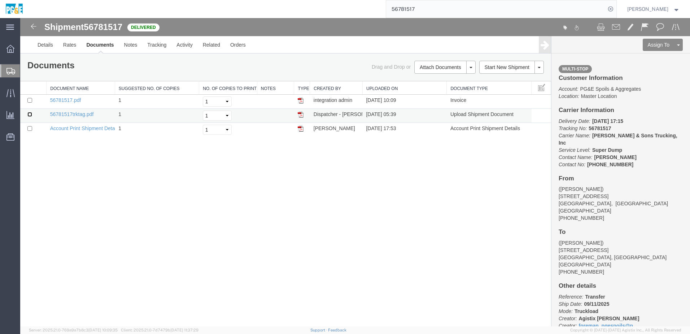
click at [31, 114] on input "checkbox" at bounding box center [29, 114] width 5 height 5
checkbox input "true"
click at [32, 101] on td at bounding box center [33, 102] width 26 height 14
click at [30, 99] on input "checkbox" at bounding box center [29, 100] width 5 height 5
checkbox input "true"
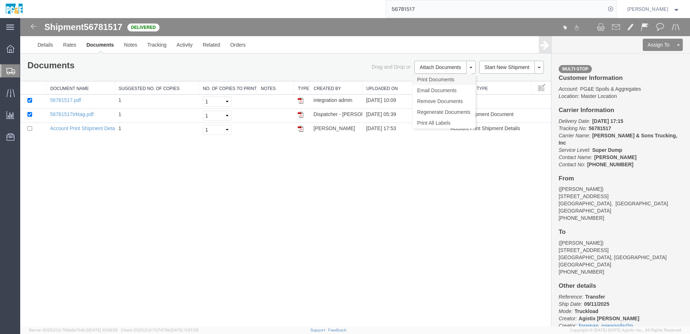
click at [425, 82] on link "Print Documents" at bounding box center [444, 79] width 63 height 11
click at [150, 47] on link "Tracking" at bounding box center [156, 44] width 29 height 17
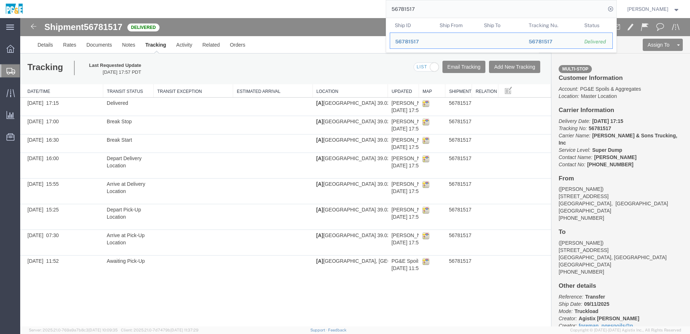
click at [405, 8] on input "56781517" at bounding box center [496, 8] width 220 height 17
paste input "2146"
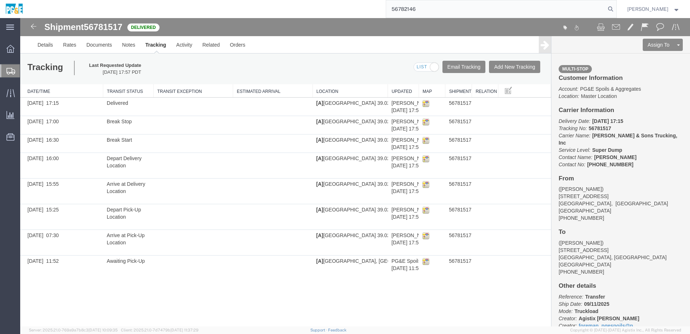
type input "56782146"
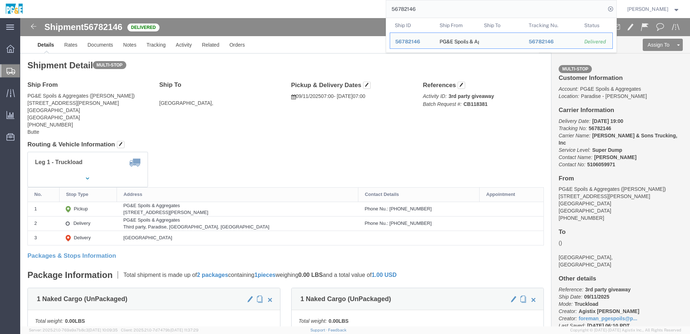
click h4 "Routing & Vehicle Information"
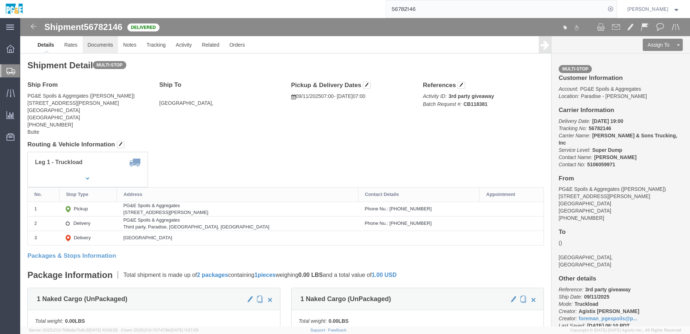
click link "Documents"
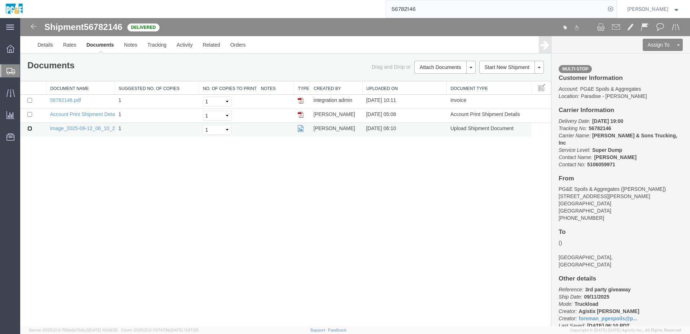
click at [31, 126] on input "checkbox" at bounding box center [29, 128] width 5 height 5
checkbox input "true"
click at [31, 100] on input "checkbox" at bounding box center [29, 100] width 5 height 5
checkbox input "true"
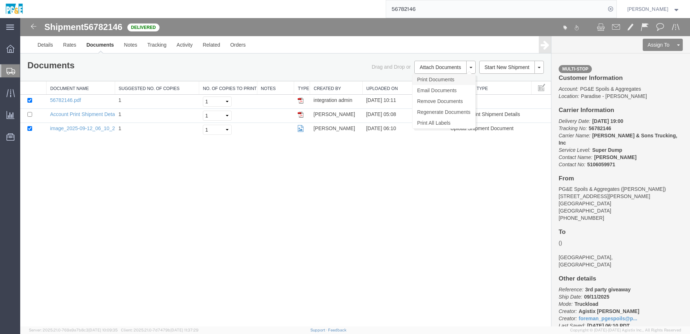
click at [448, 84] on link "Print Documents" at bounding box center [444, 79] width 63 height 11
click at [150, 46] on link "Tracking" at bounding box center [156, 44] width 29 height 17
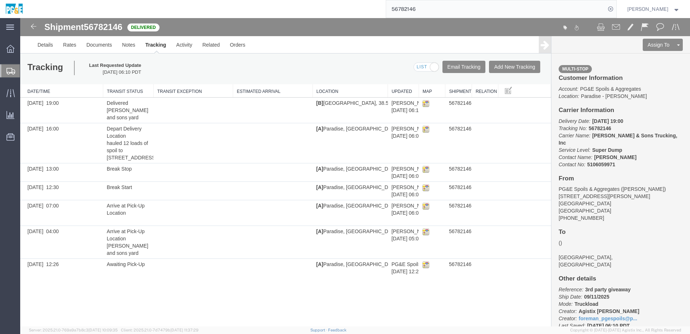
click at [413, 5] on input "56782146" at bounding box center [496, 8] width 220 height 17
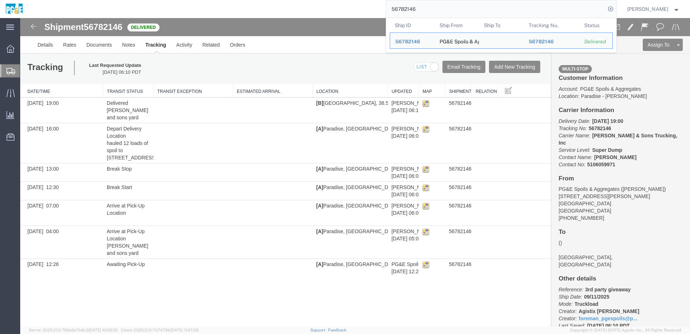
click at [413, 5] on input "56782146" at bounding box center [496, 8] width 220 height 17
paste input "60"
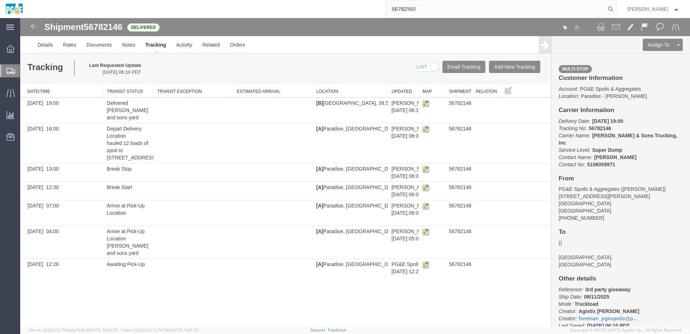
type input "56782160"
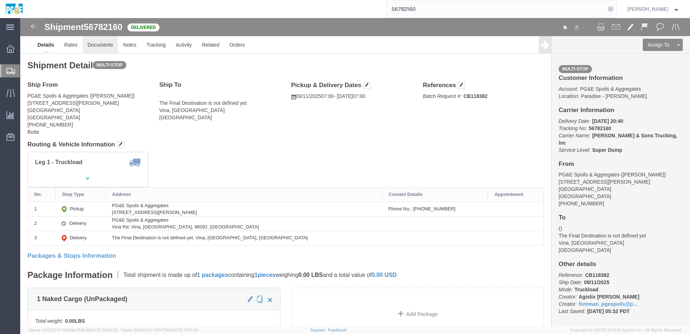
click link "Documents"
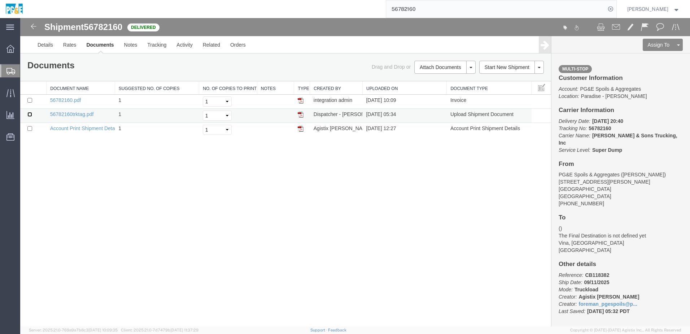
click at [30, 113] on input "checkbox" at bounding box center [29, 114] width 5 height 5
checkbox input "true"
click at [29, 100] on input "checkbox" at bounding box center [29, 100] width 5 height 5
checkbox input "true"
click at [448, 79] on link "Print Documents" at bounding box center [444, 79] width 63 height 11
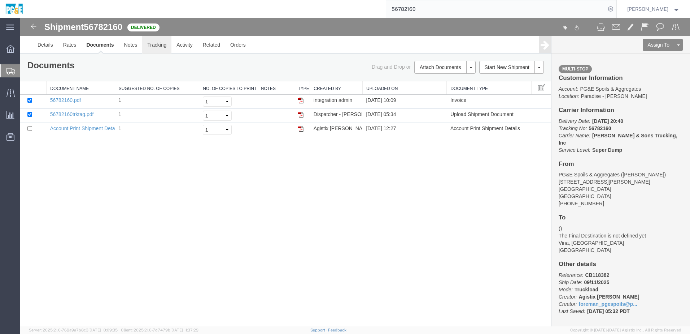
click at [153, 43] on link "Tracking" at bounding box center [156, 44] width 29 height 17
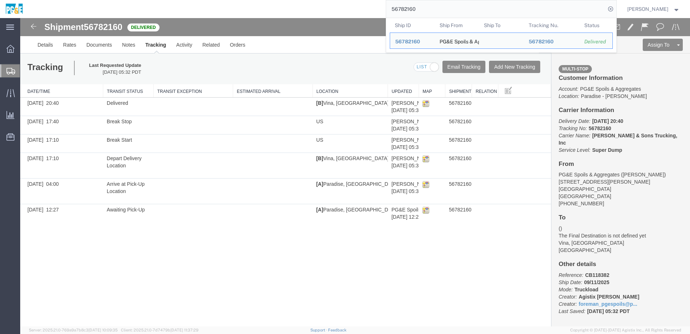
click at [407, 8] on input "56782160" at bounding box center [496, 8] width 220 height 17
paste input "3"
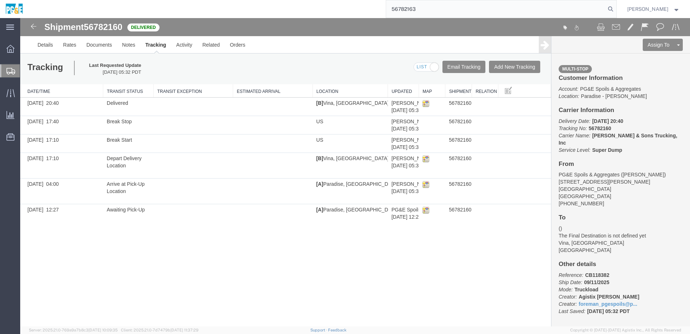
type input "56782163"
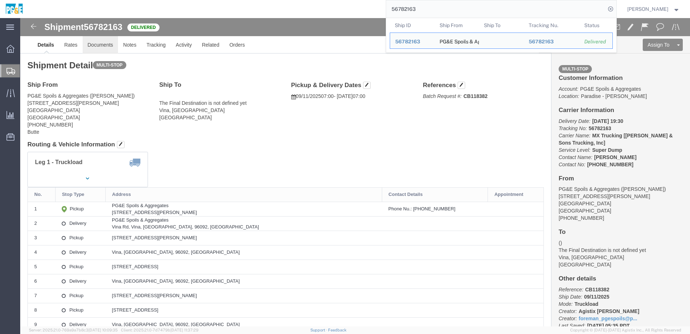
click link "Documents"
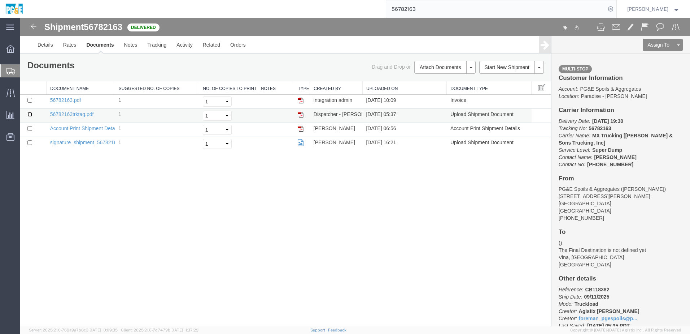
click at [29, 113] on input "checkbox" at bounding box center [29, 114] width 5 height 5
checkbox input "true"
click at [30, 102] on input "checkbox" at bounding box center [29, 100] width 5 height 5
checkbox input "true"
click at [439, 82] on link "Print Documents" at bounding box center [444, 79] width 63 height 11
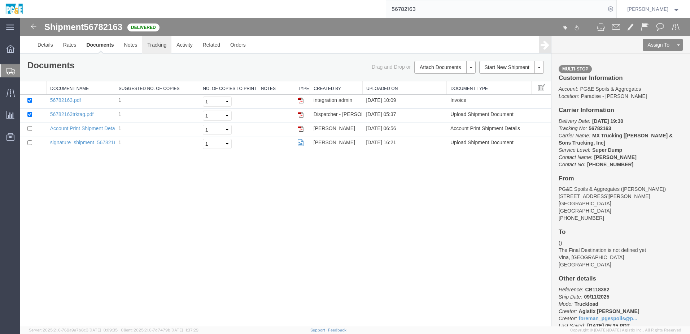
click at [147, 49] on link "Tracking" at bounding box center [156, 44] width 29 height 17
